Goal: Browse casually

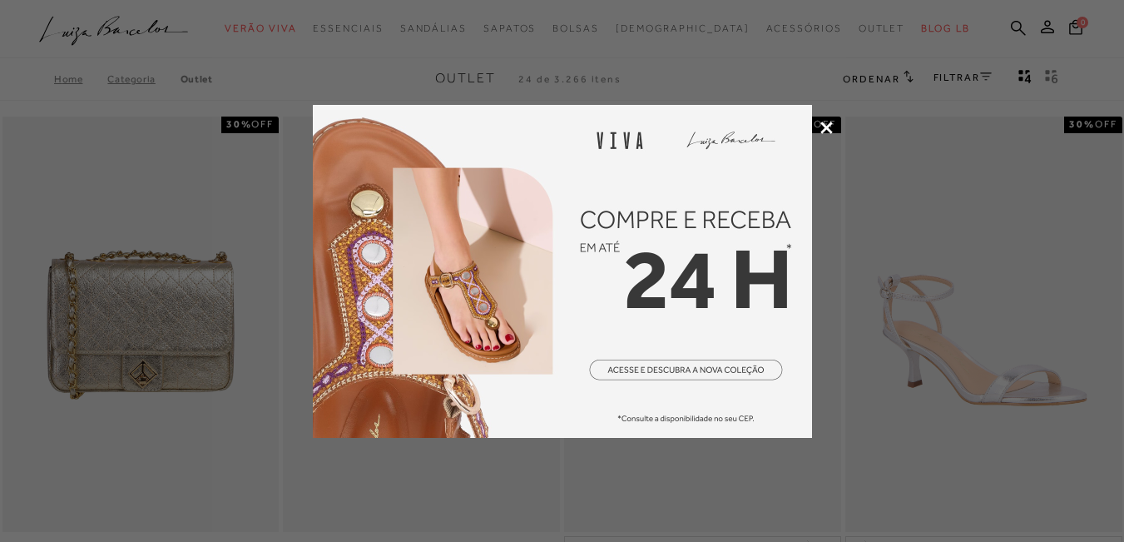
click at [825, 123] on icon at bounding box center [827, 128] width 12 height 12
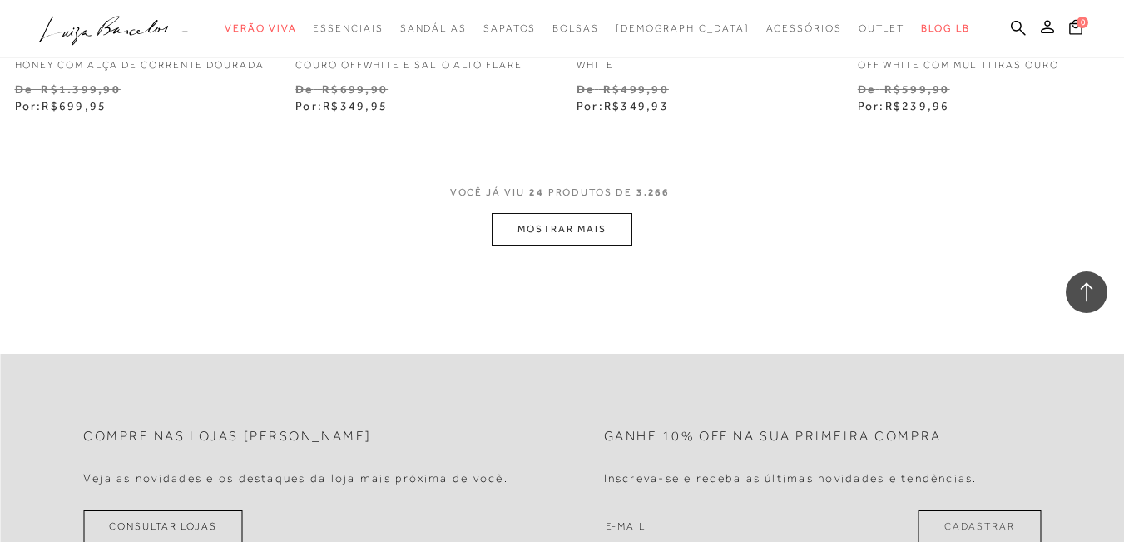
scroll to position [3329, 0]
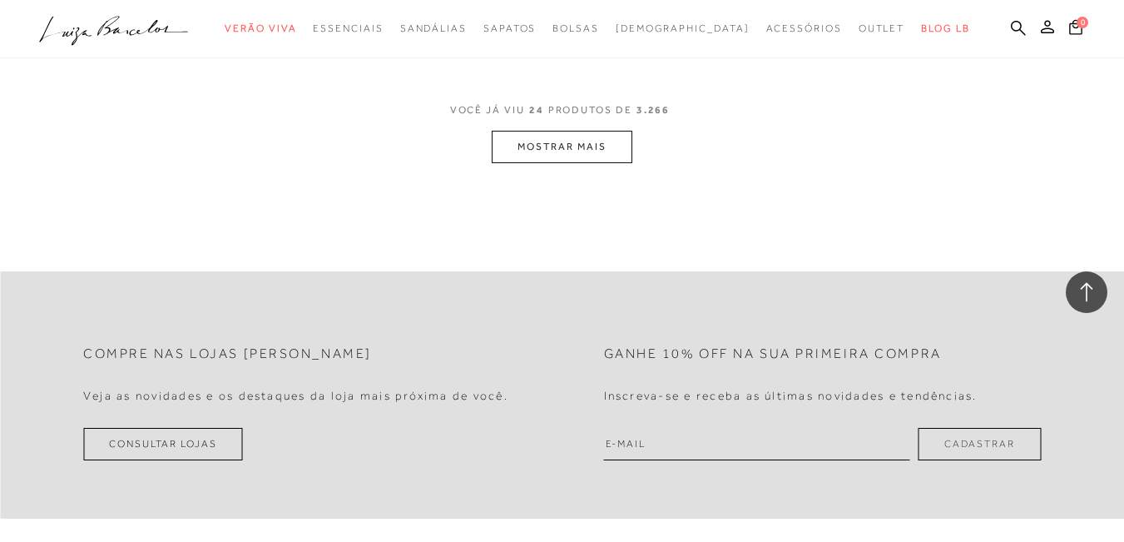
click at [571, 152] on button "MOSTRAR MAIS" at bounding box center [562, 147] width 140 height 32
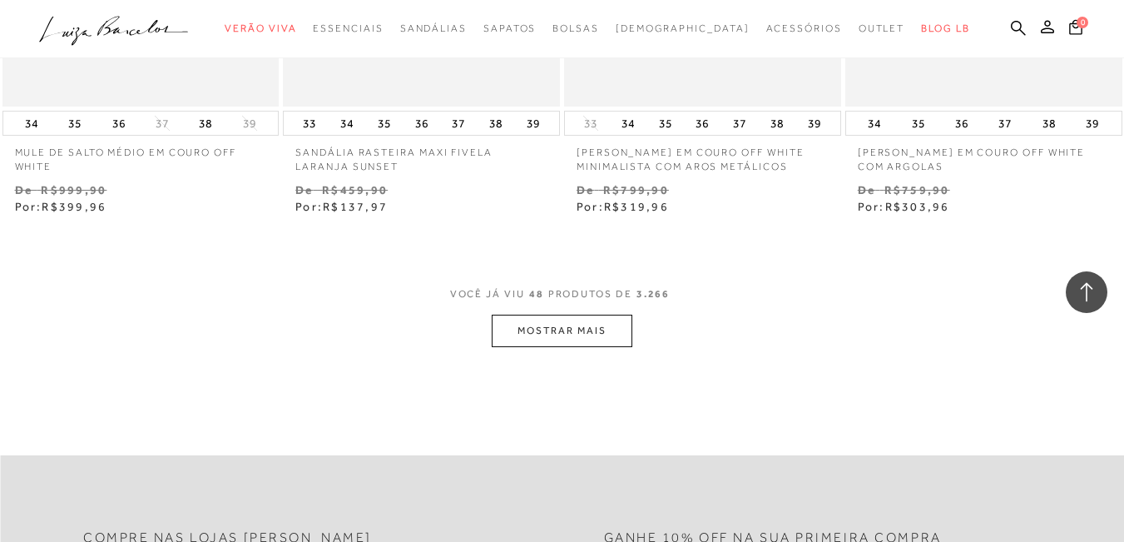
scroll to position [6409, 0]
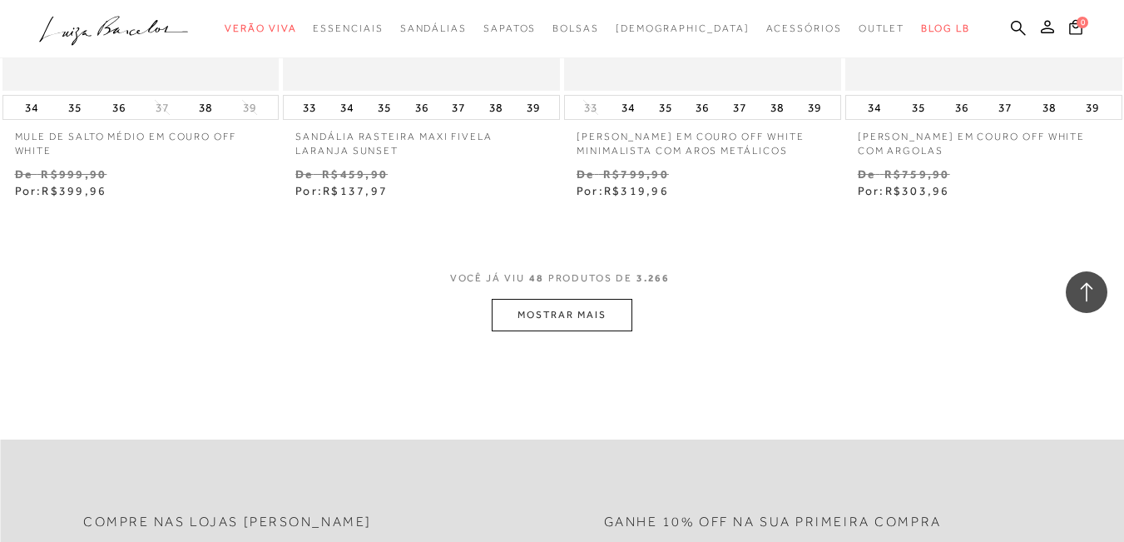
click at [549, 324] on button "MOSTRAR MAIS" at bounding box center [562, 315] width 140 height 32
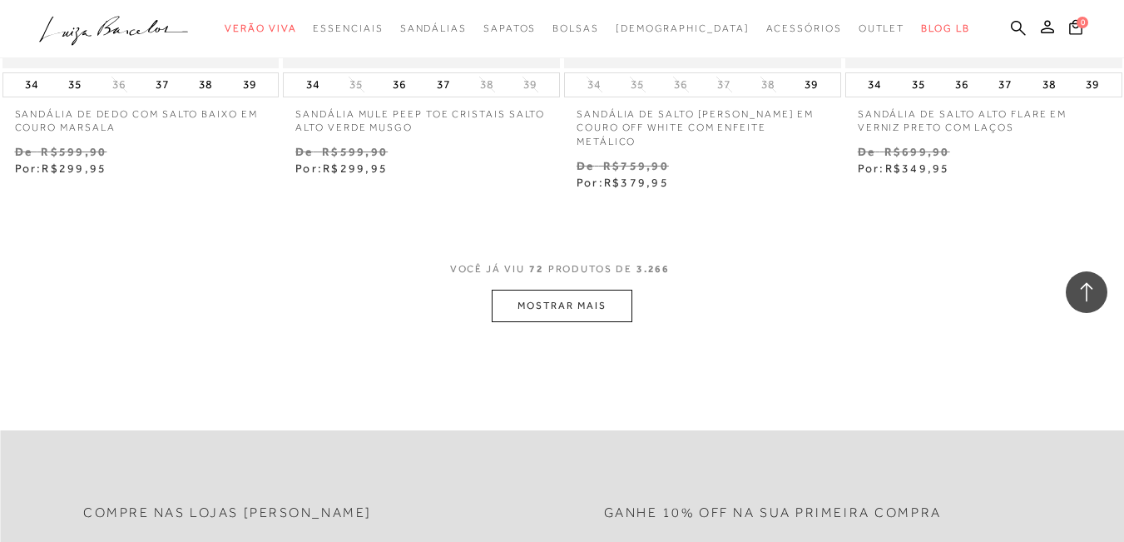
scroll to position [9738, 0]
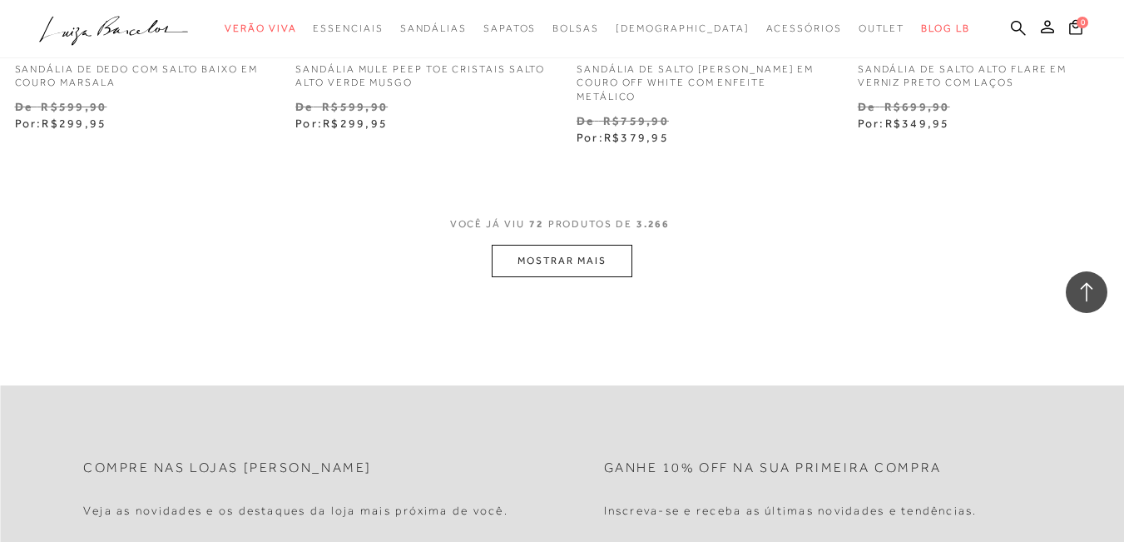
click at [560, 260] on button "MOSTRAR MAIS" at bounding box center [562, 261] width 140 height 32
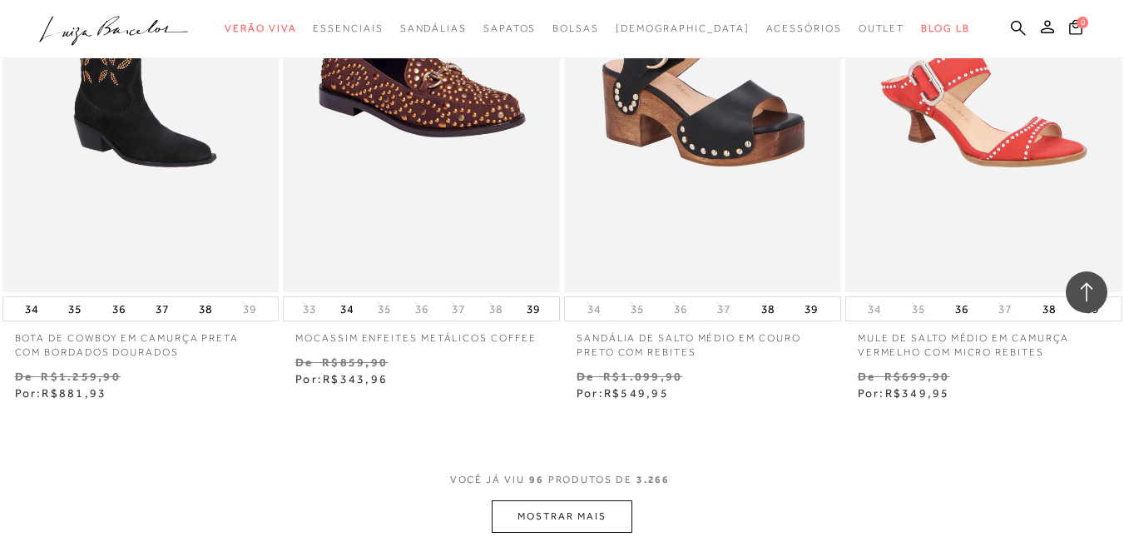
scroll to position [12818, 0]
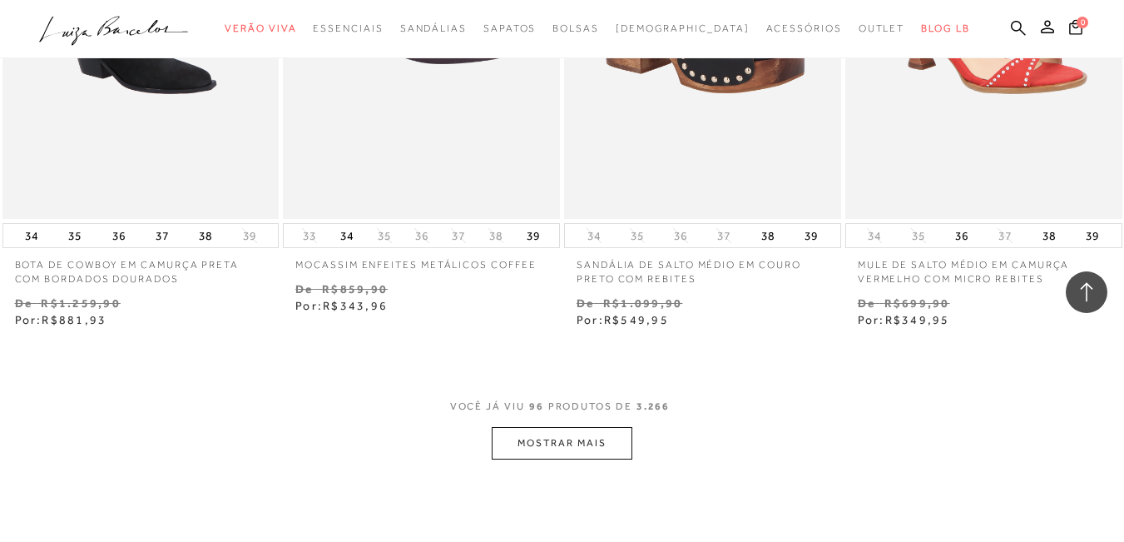
click at [547, 441] on button "MOSTRAR MAIS" at bounding box center [562, 443] width 140 height 32
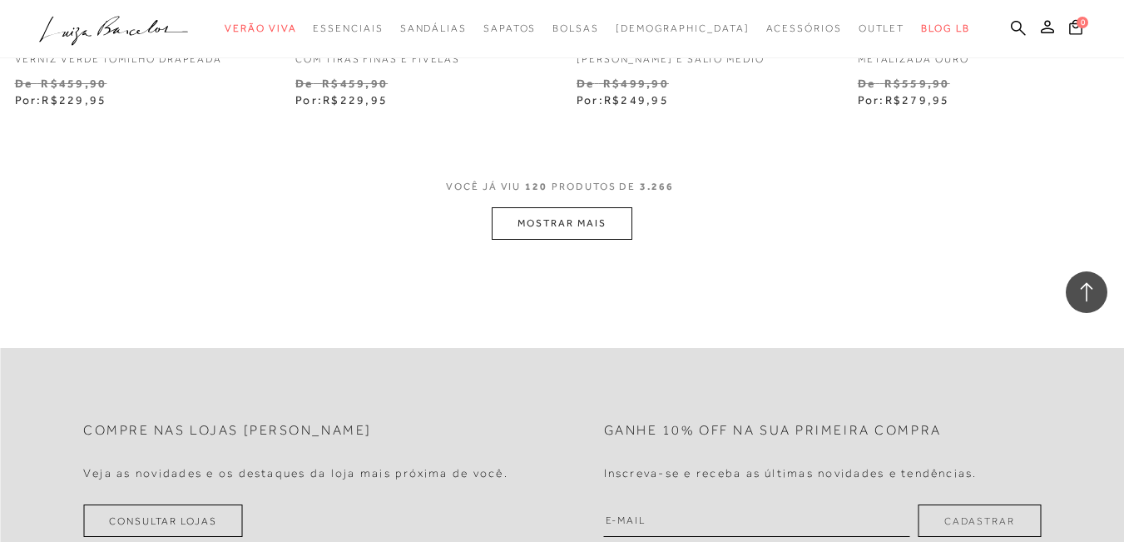
scroll to position [16314, 0]
click at [528, 216] on button "MOSTRAR MAIS" at bounding box center [562, 222] width 140 height 32
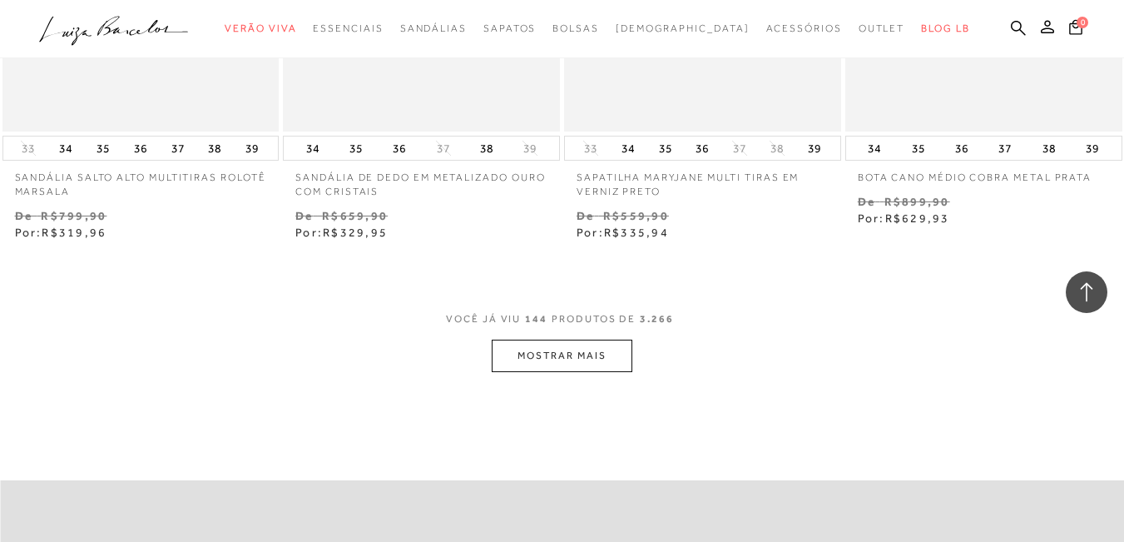
scroll to position [19476, 0]
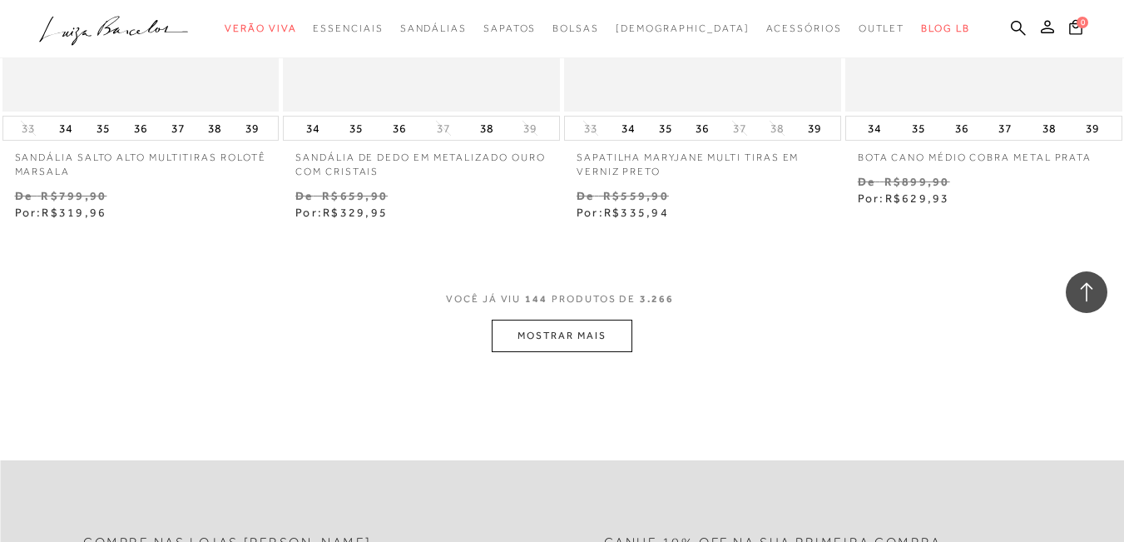
click at [549, 331] on button "MOSTRAR MAIS" at bounding box center [562, 336] width 140 height 32
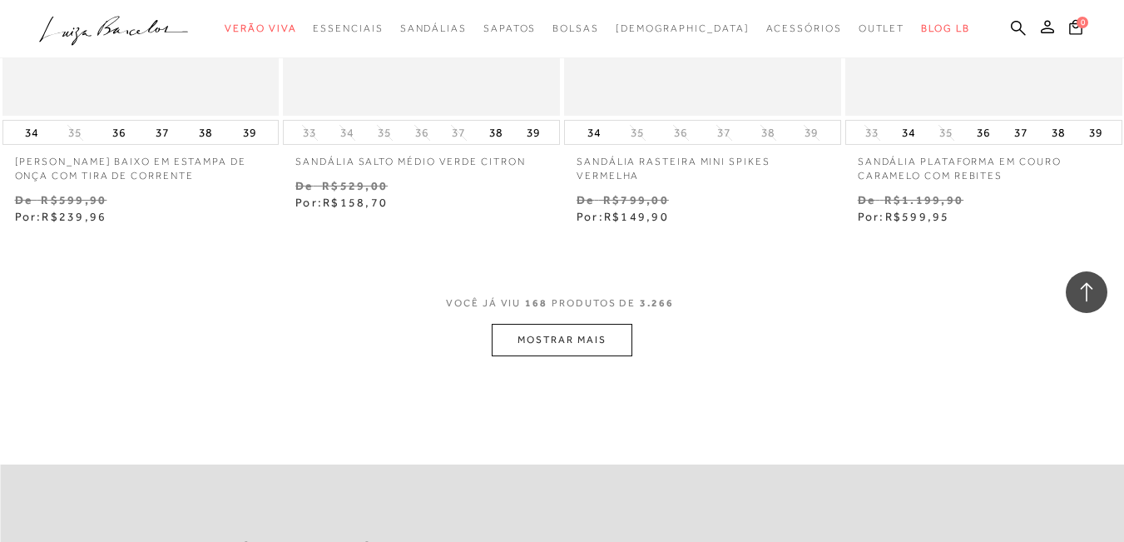
scroll to position [22806, 0]
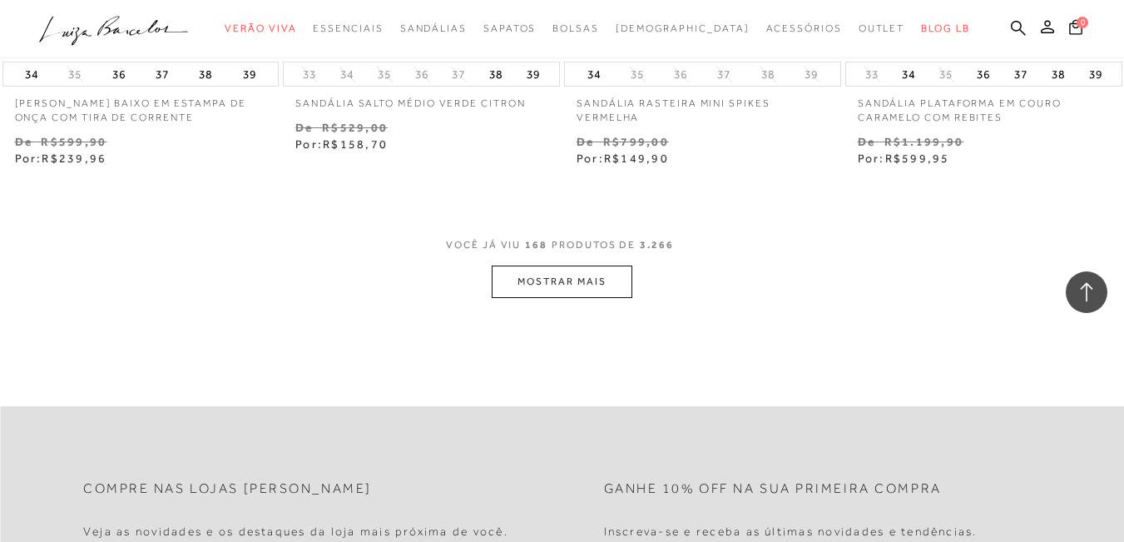
click at [563, 280] on button "MOSTRAR MAIS" at bounding box center [562, 282] width 140 height 32
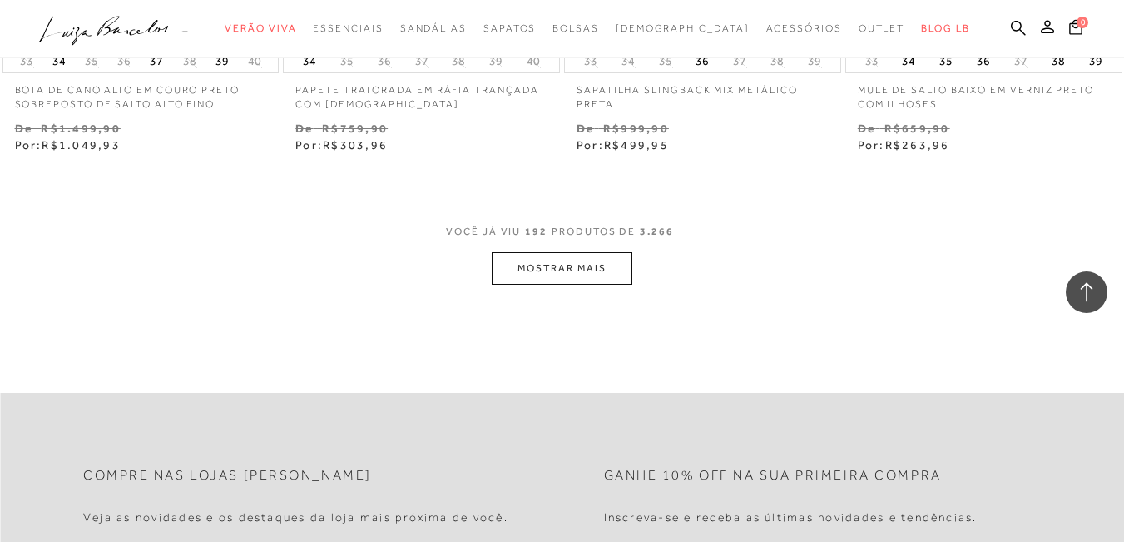
scroll to position [26135, 0]
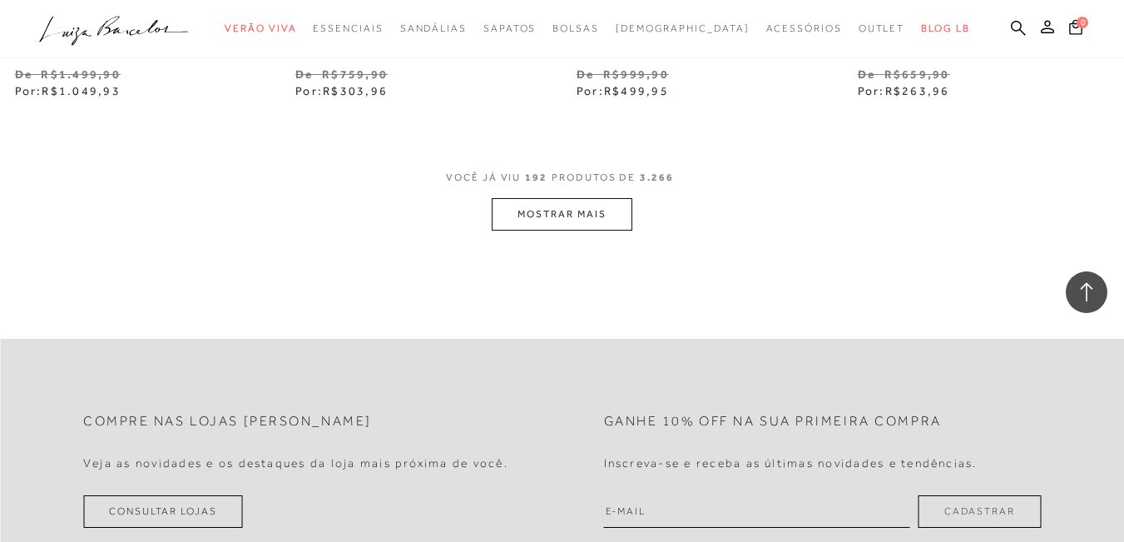
click at [558, 207] on button "MOSTRAR MAIS" at bounding box center [562, 214] width 140 height 32
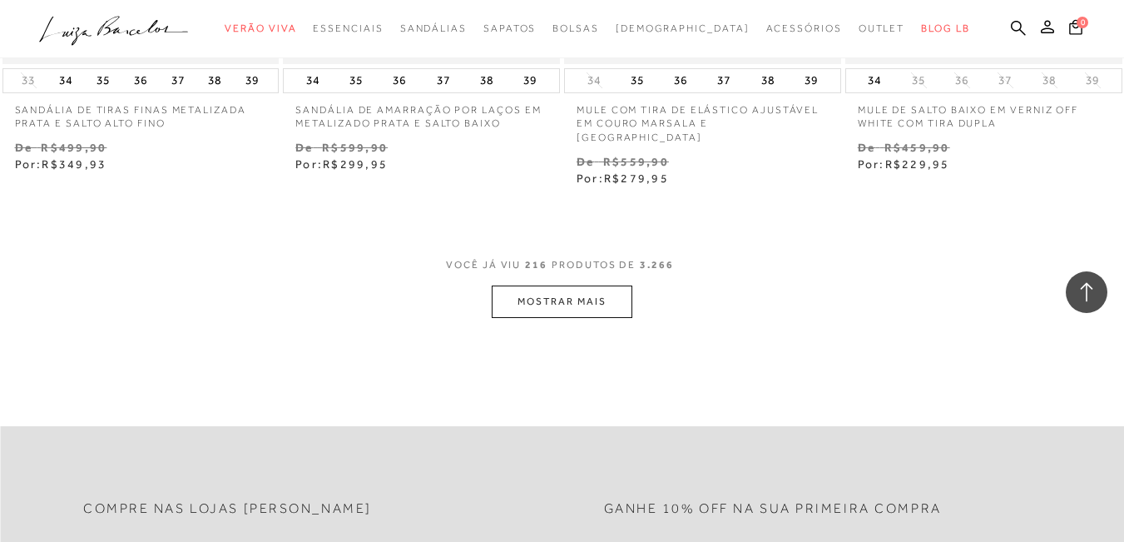
scroll to position [29381, 0]
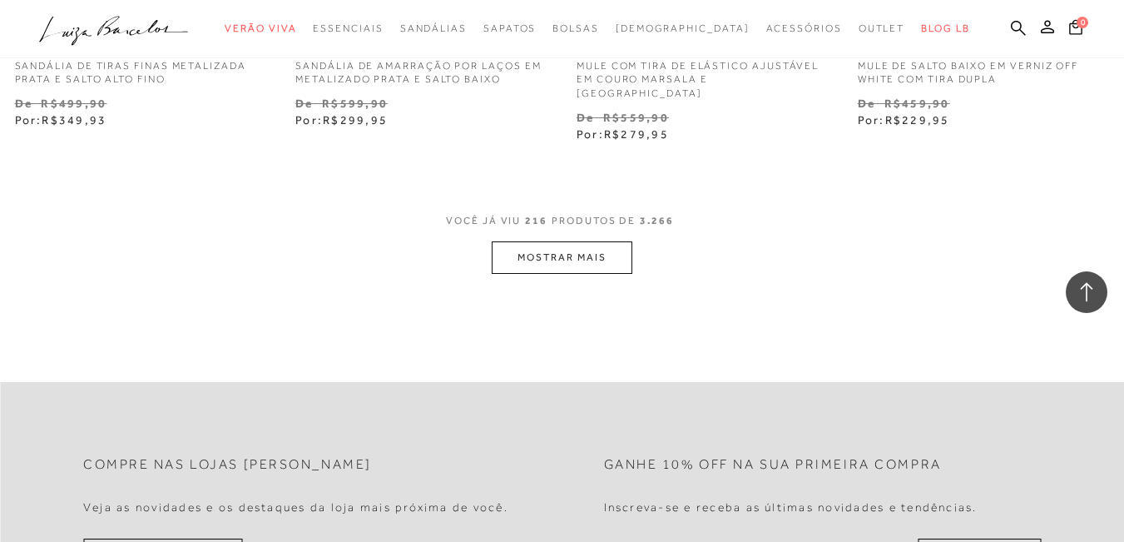
click at [559, 241] on button "MOSTRAR MAIS" at bounding box center [562, 257] width 140 height 32
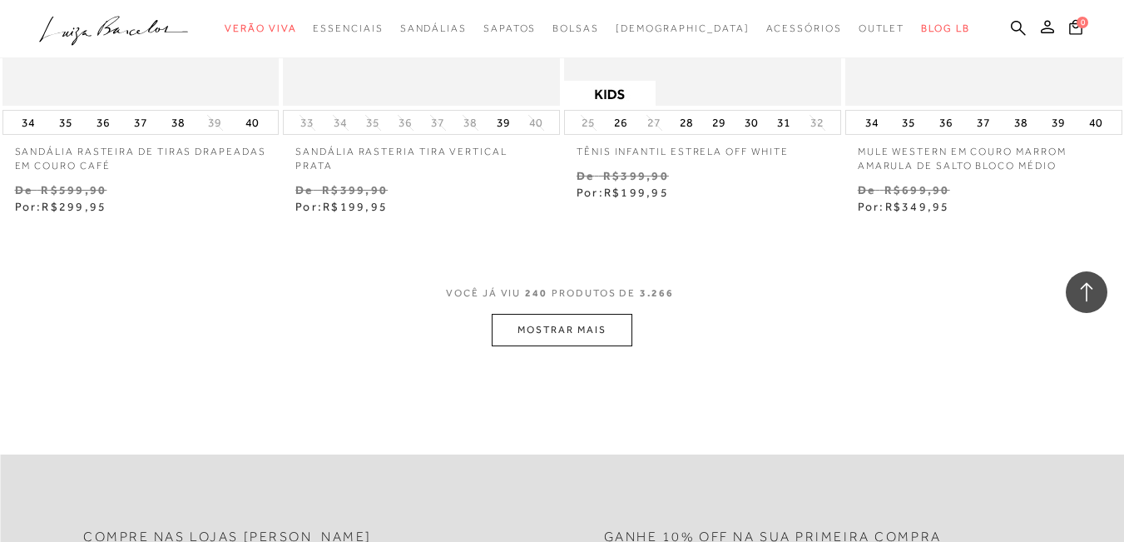
scroll to position [32627, 0]
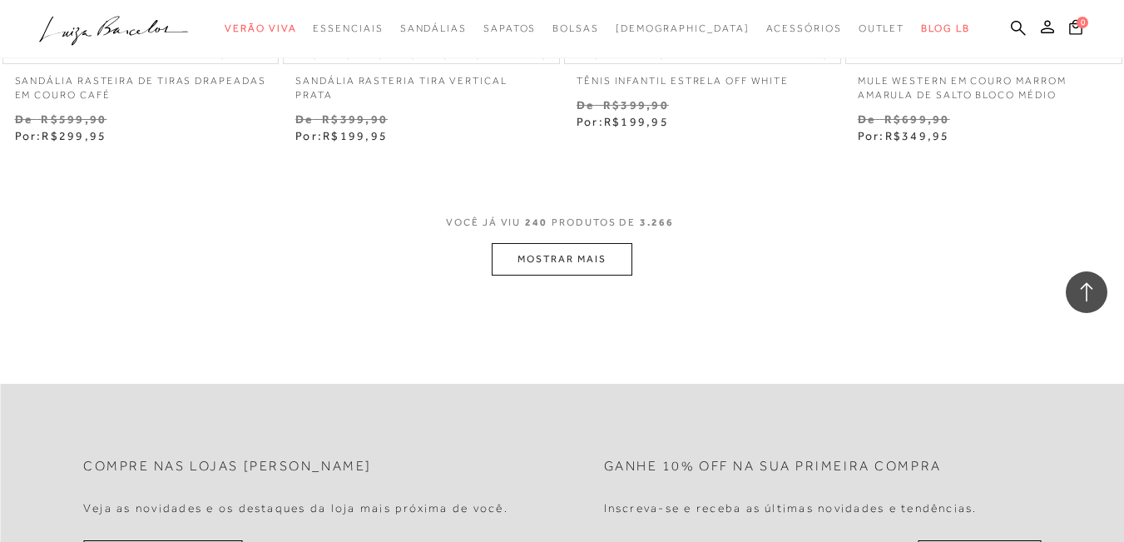
click at [559, 243] on button "MOSTRAR MAIS" at bounding box center [562, 259] width 140 height 32
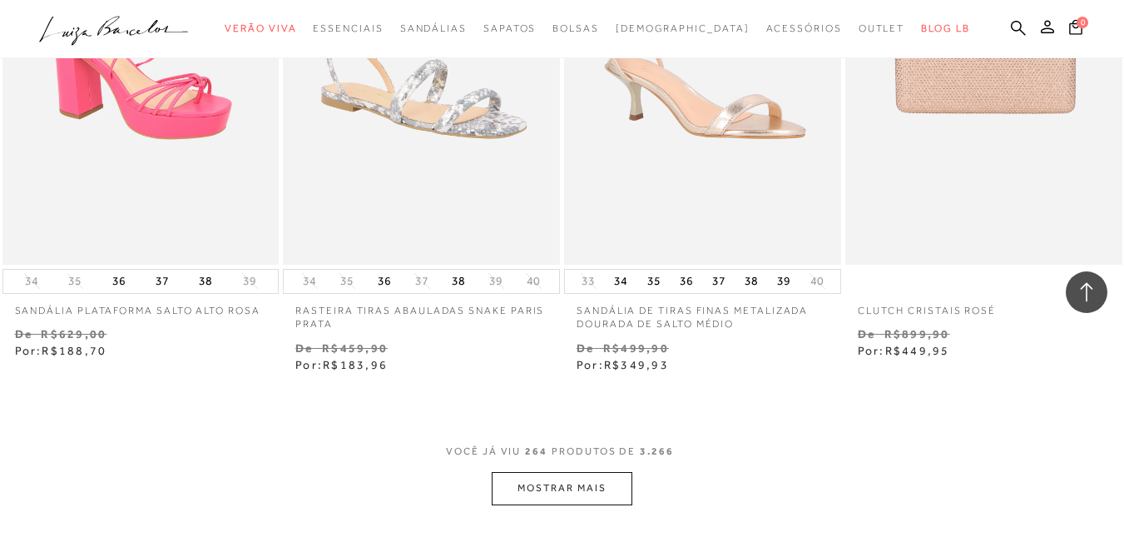
scroll to position [35707, 0]
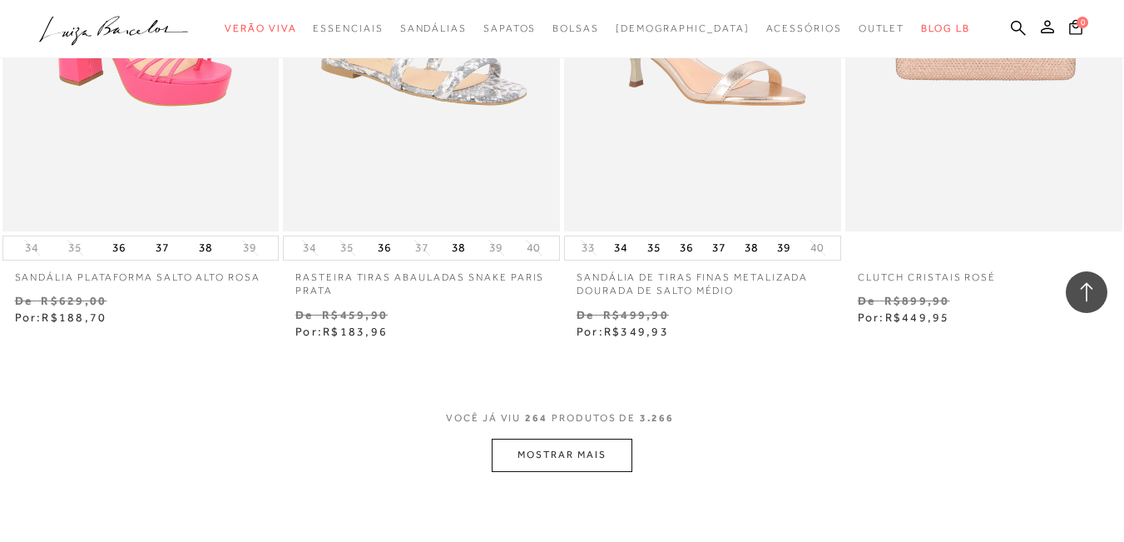
click at [555, 439] on button "MOSTRAR MAIS" at bounding box center [562, 455] width 140 height 32
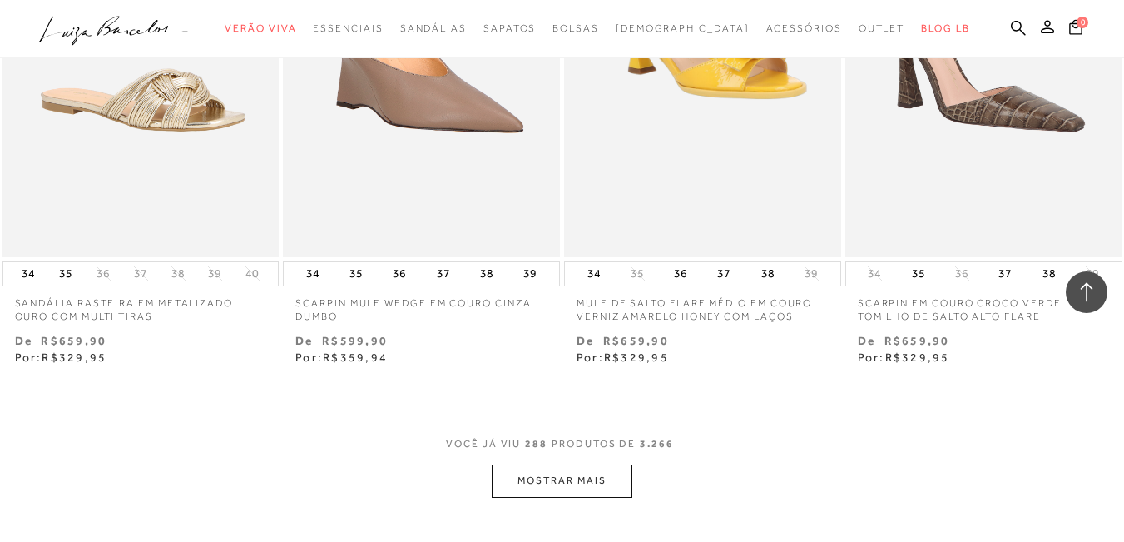
scroll to position [38953, 0]
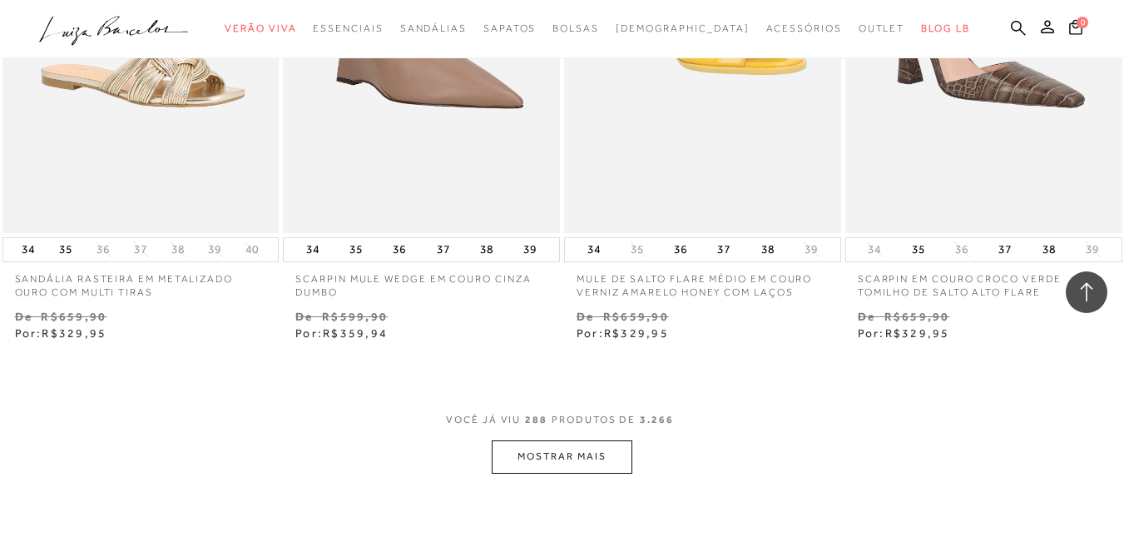
click at [563, 440] on button "MOSTRAR MAIS" at bounding box center [562, 456] width 140 height 32
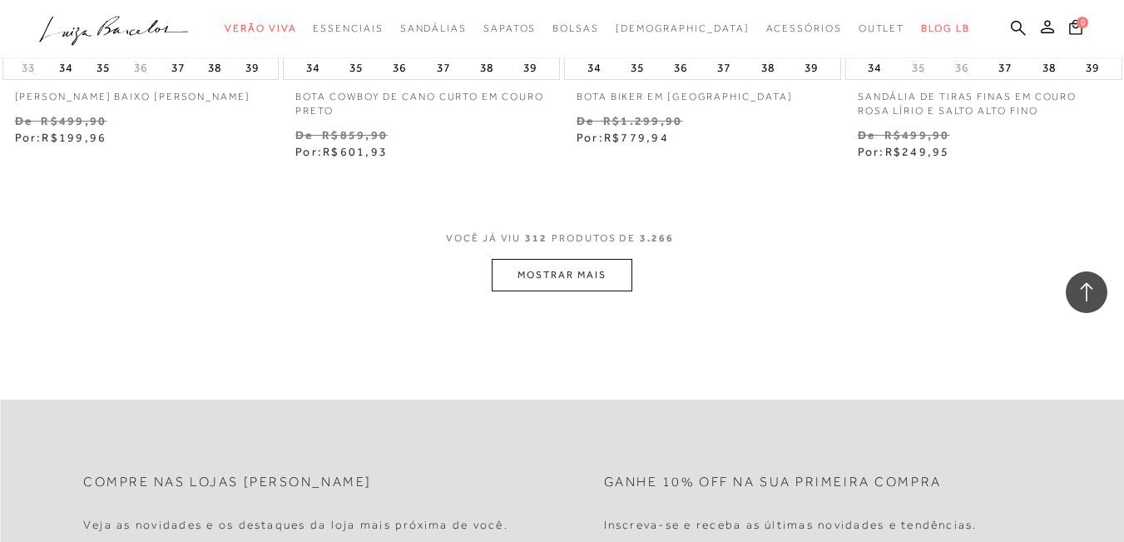
scroll to position [42449, 0]
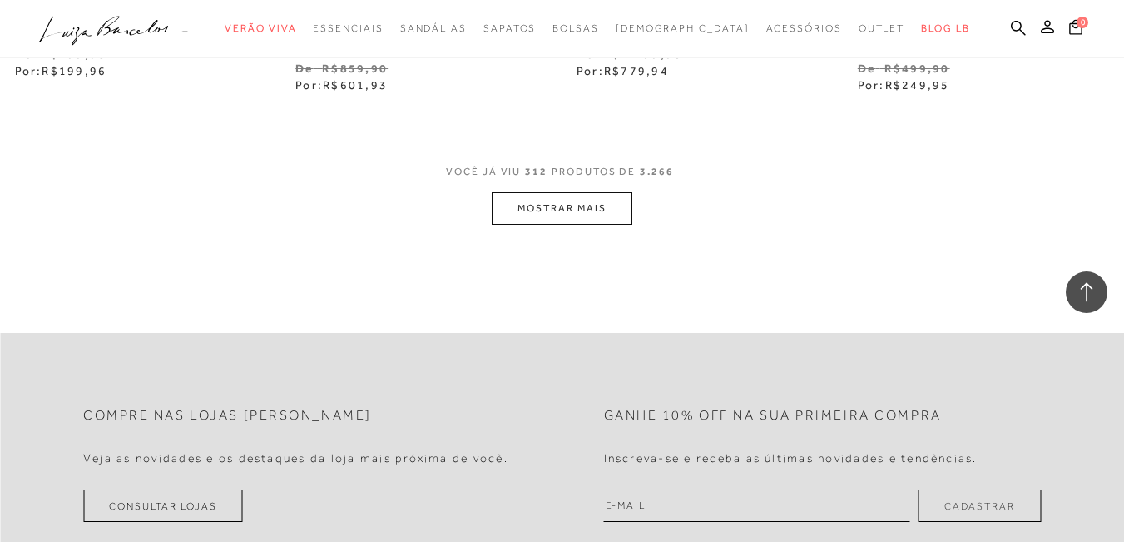
click at [561, 192] on button "MOSTRAR MAIS" at bounding box center [562, 208] width 140 height 32
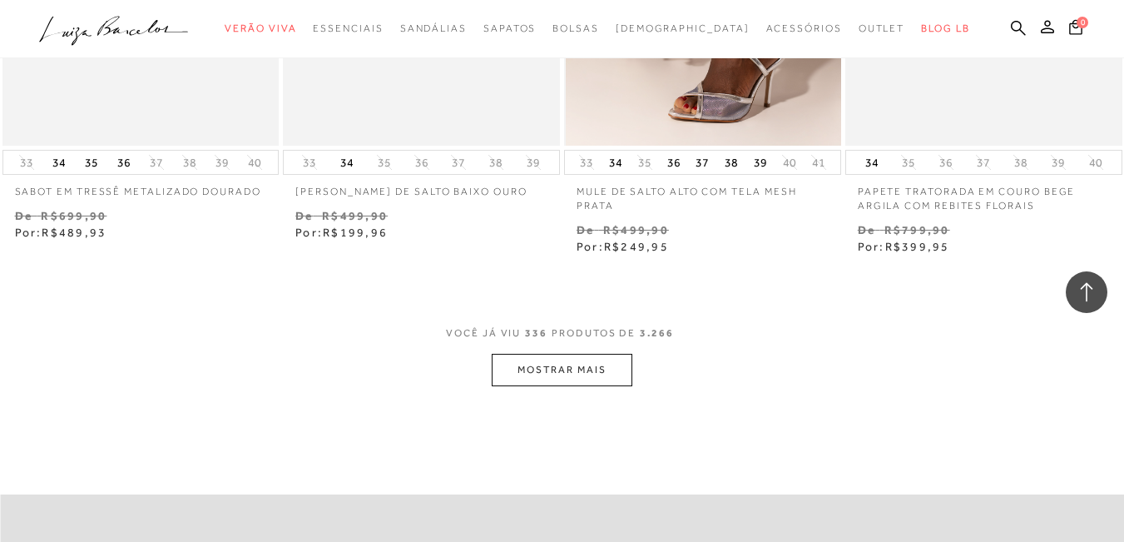
scroll to position [45611, 0]
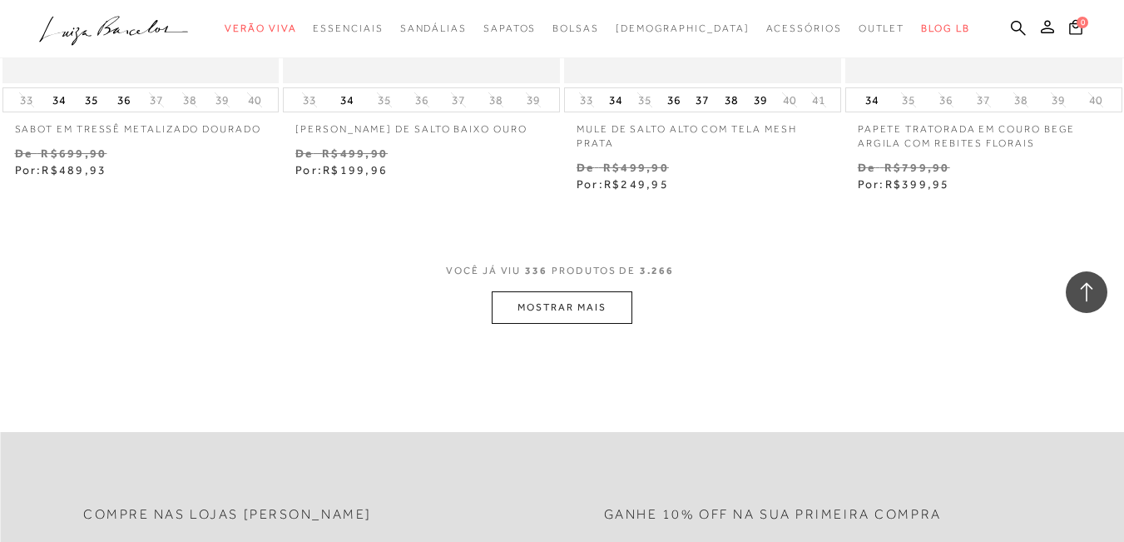
click at [590, 291] on button "MOSTRAR MAIS" at bounding box center [562, 307] width 140 height 32
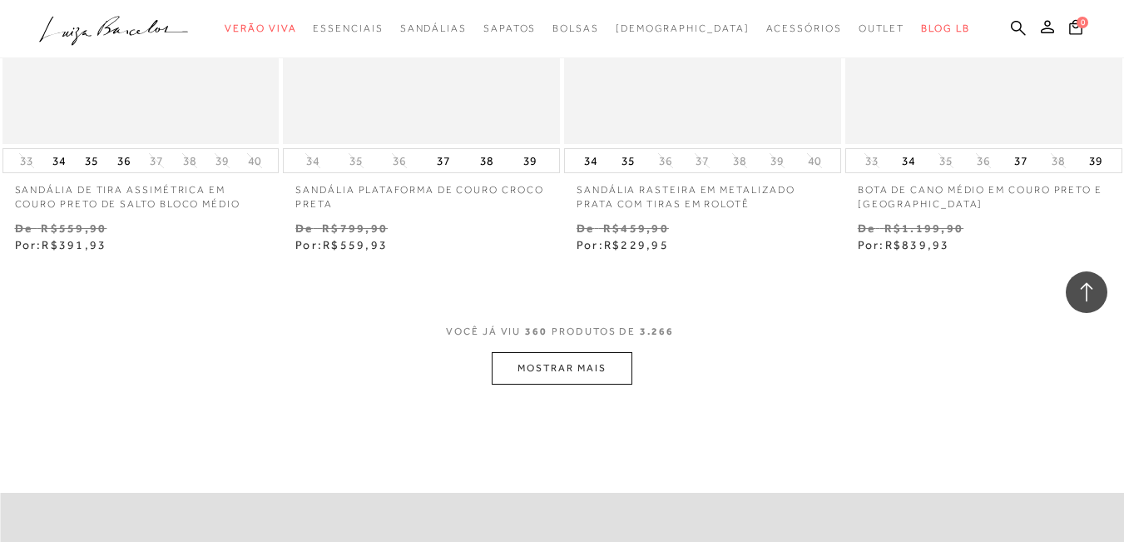
scroll to position [48857, 0]
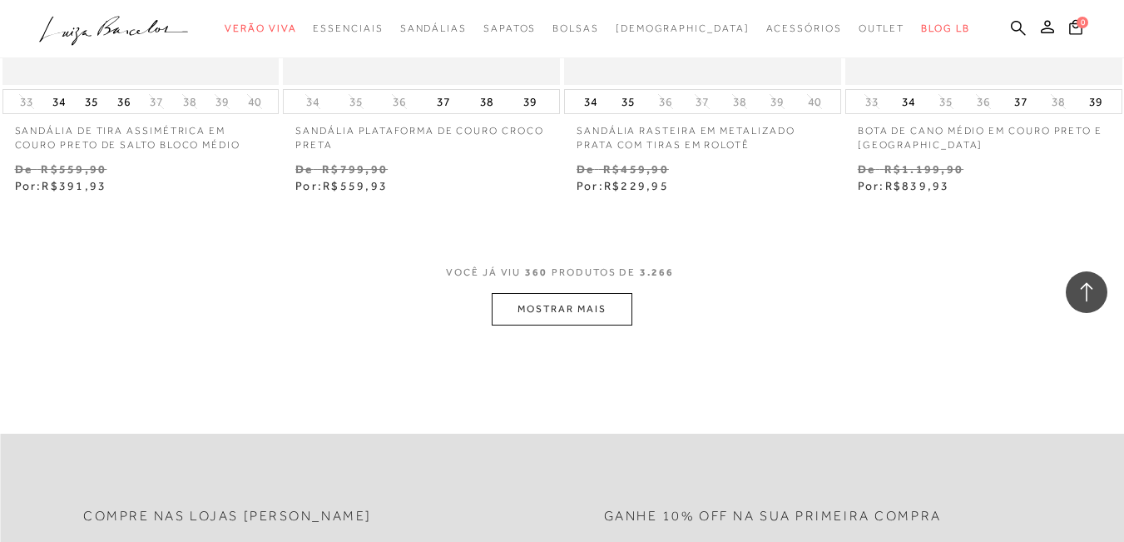
click at [585, 293] on button "MOSTRAR MAIS" at bounding box center [562, 309] width 140 height 32
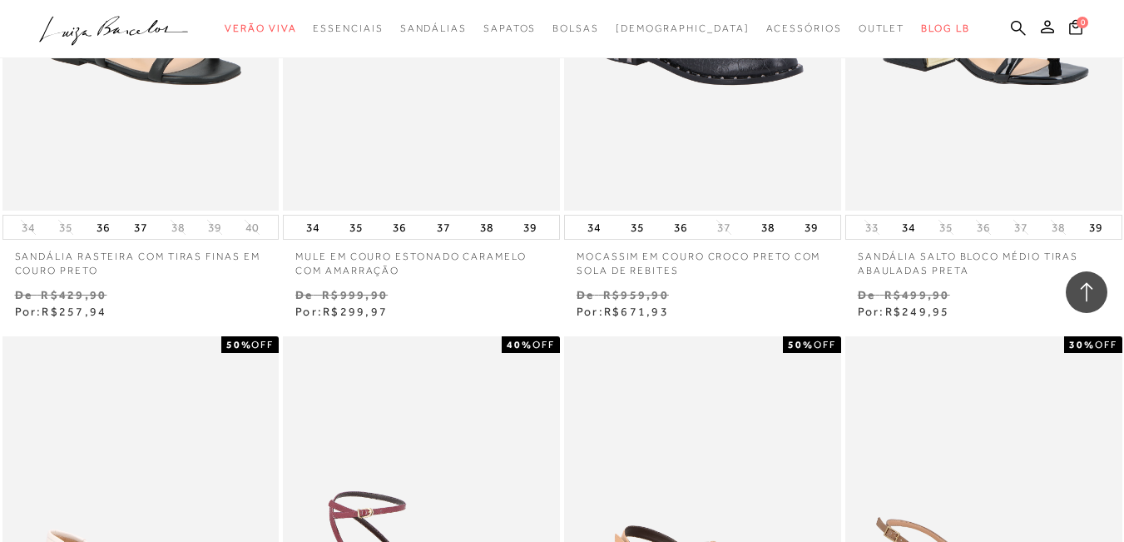
scroll to position [51105, 0]
